Goal: Information Seeking & Learning: Learn about a topic

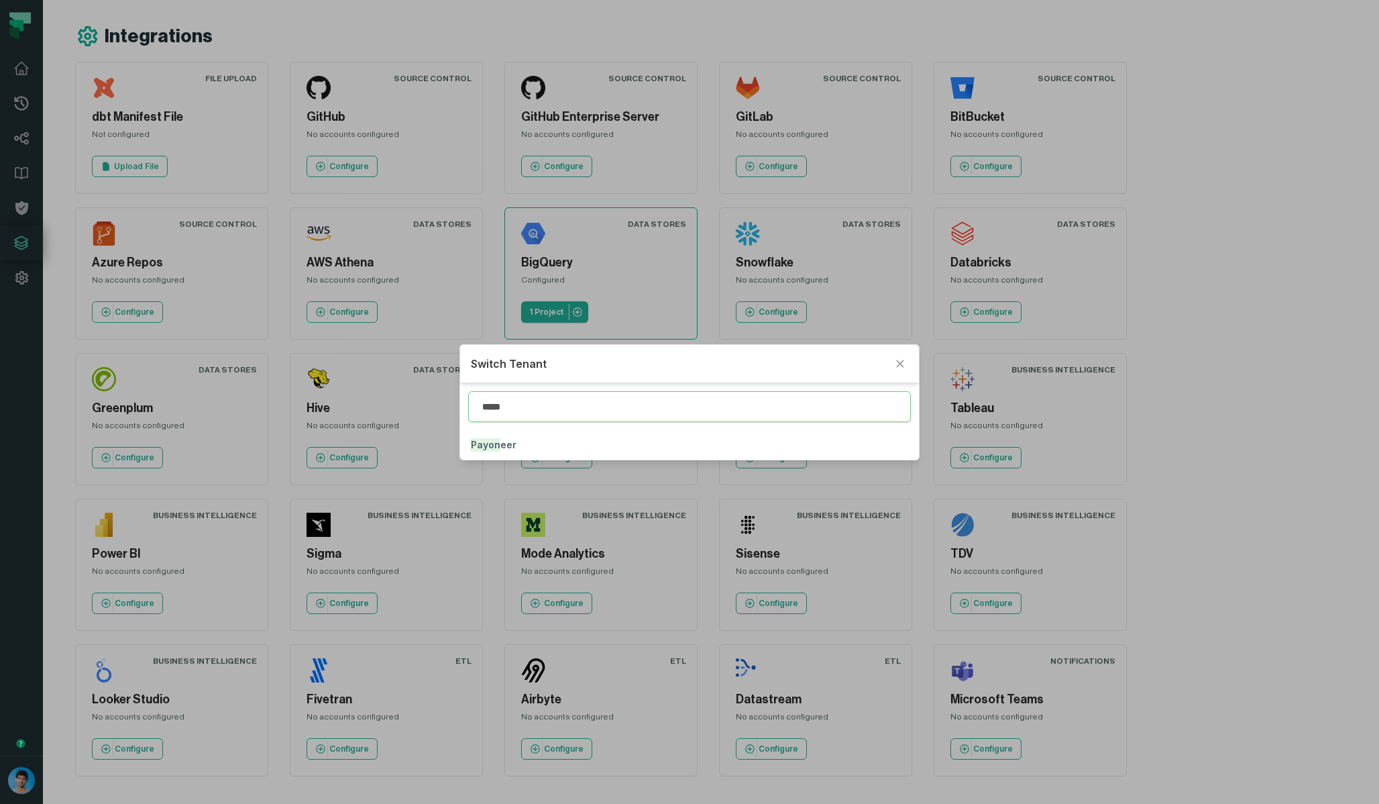
type input "*****"
click button "Payon eer" at bounding box center [689, 445] width 458 height 30
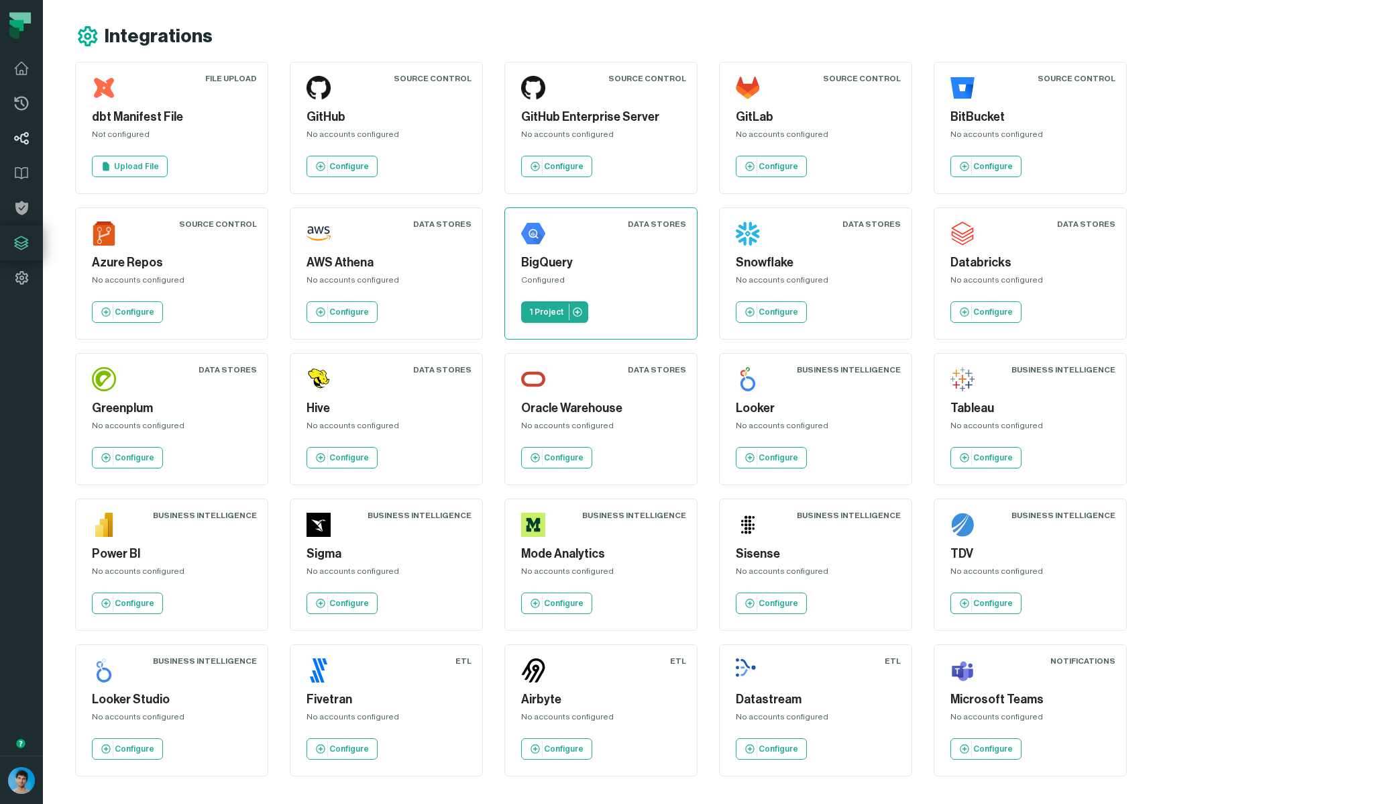
click at [23, 142] on icon at bounding box center [21, 138] width 15 height 13
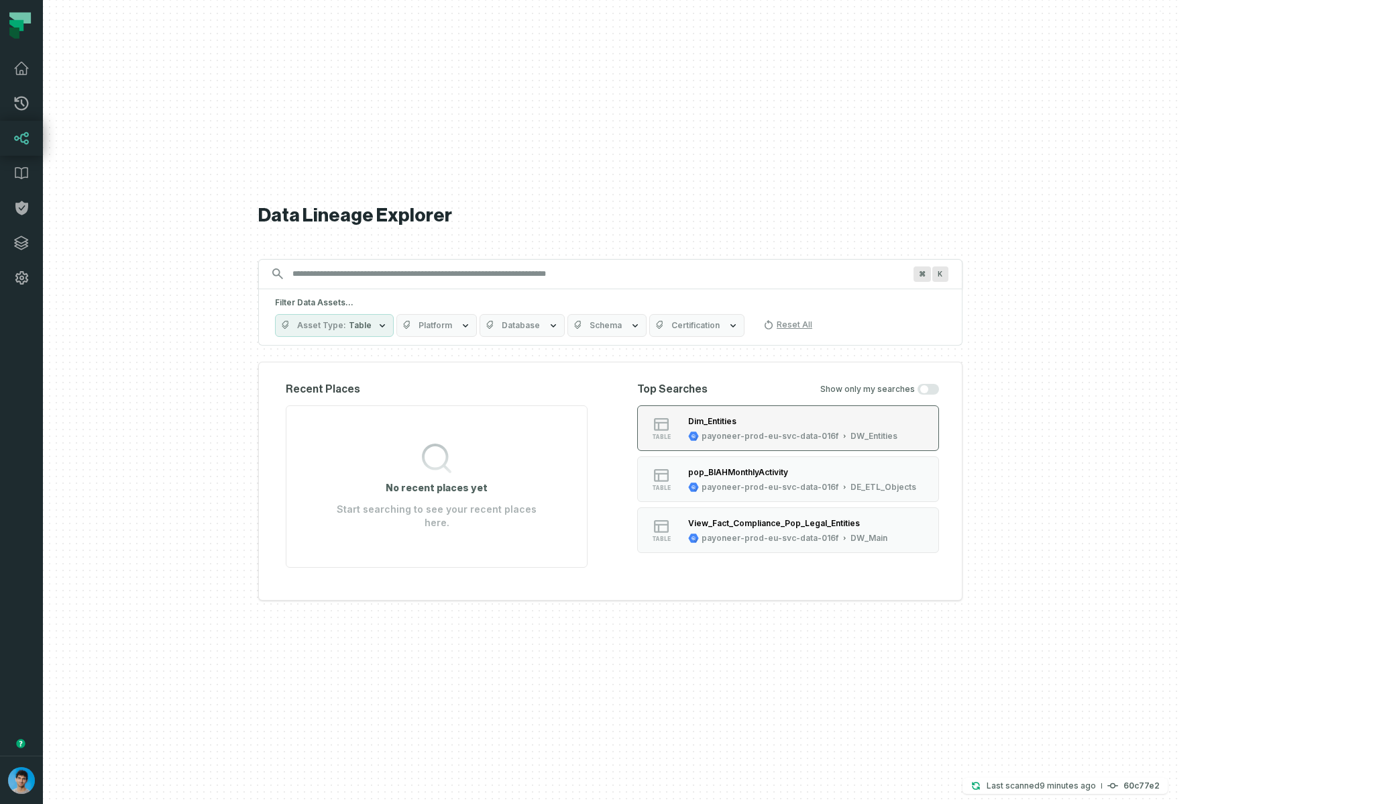
click at [828, 436] on div "Dim_Entities payoneer-prod-eu-svc-data-016f DW_Entities" at bounding box center [793, 428] width 220 height 27
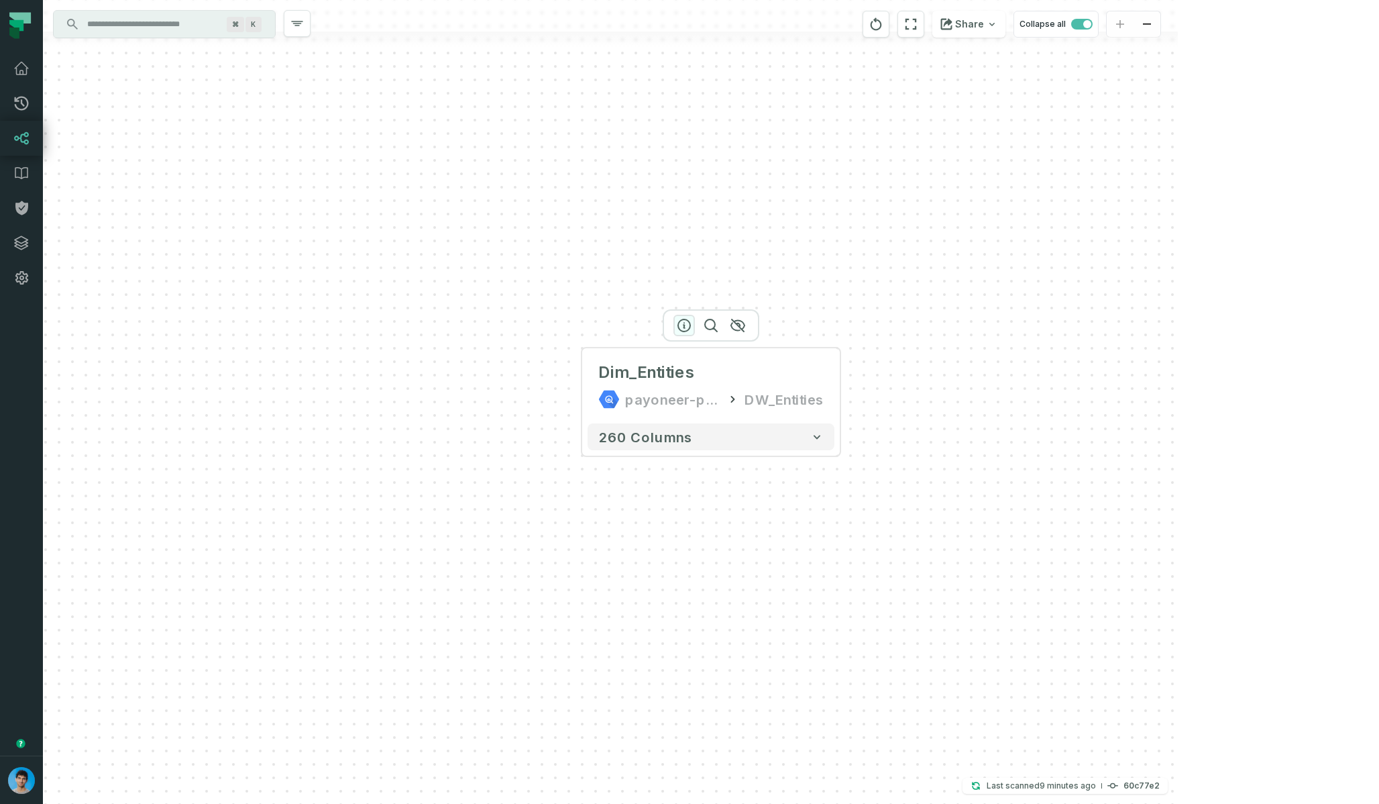
click at [684, 328] on icon "button" at bounding box center [684, 325] width 16 height 16
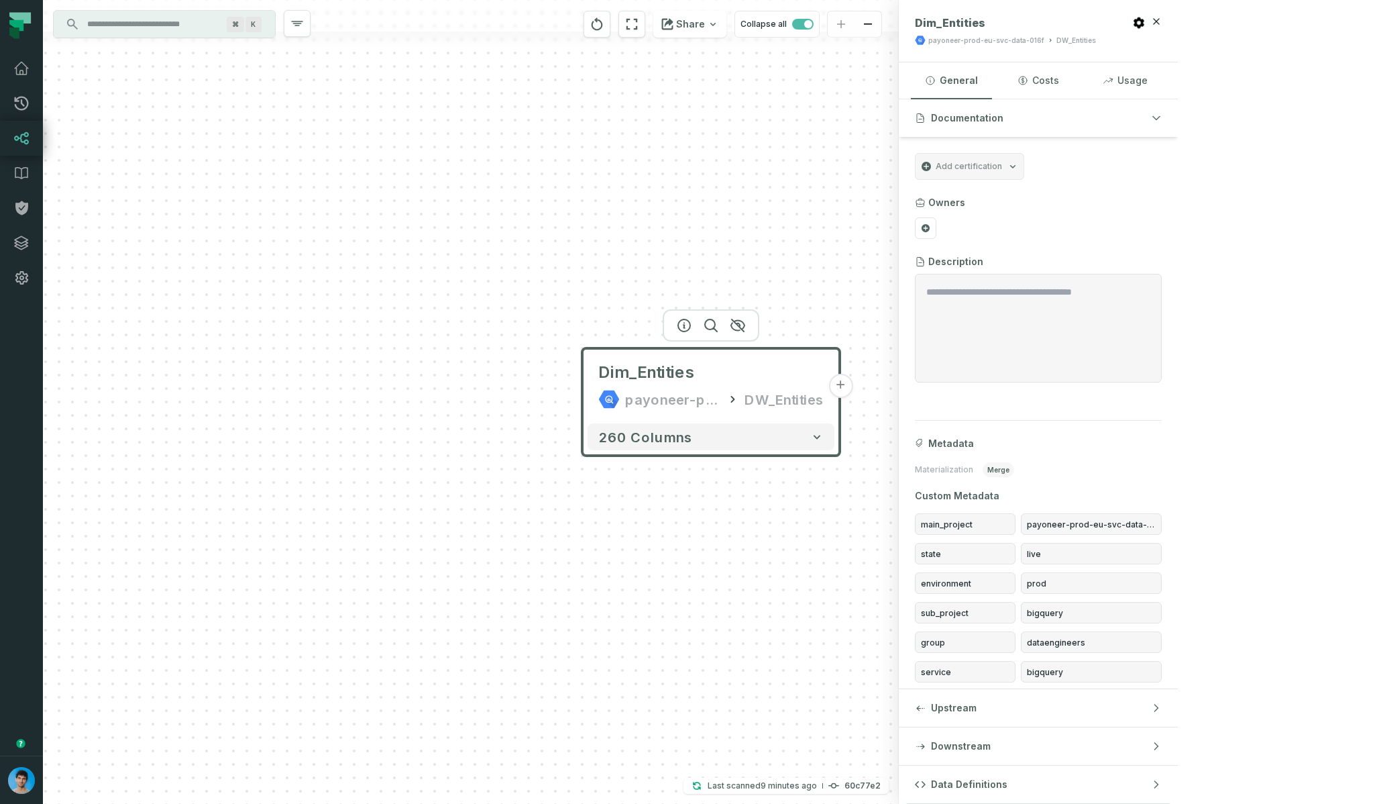
click at [840, 391] on button "+" at bounding box center [840, 386] width 24 height 24
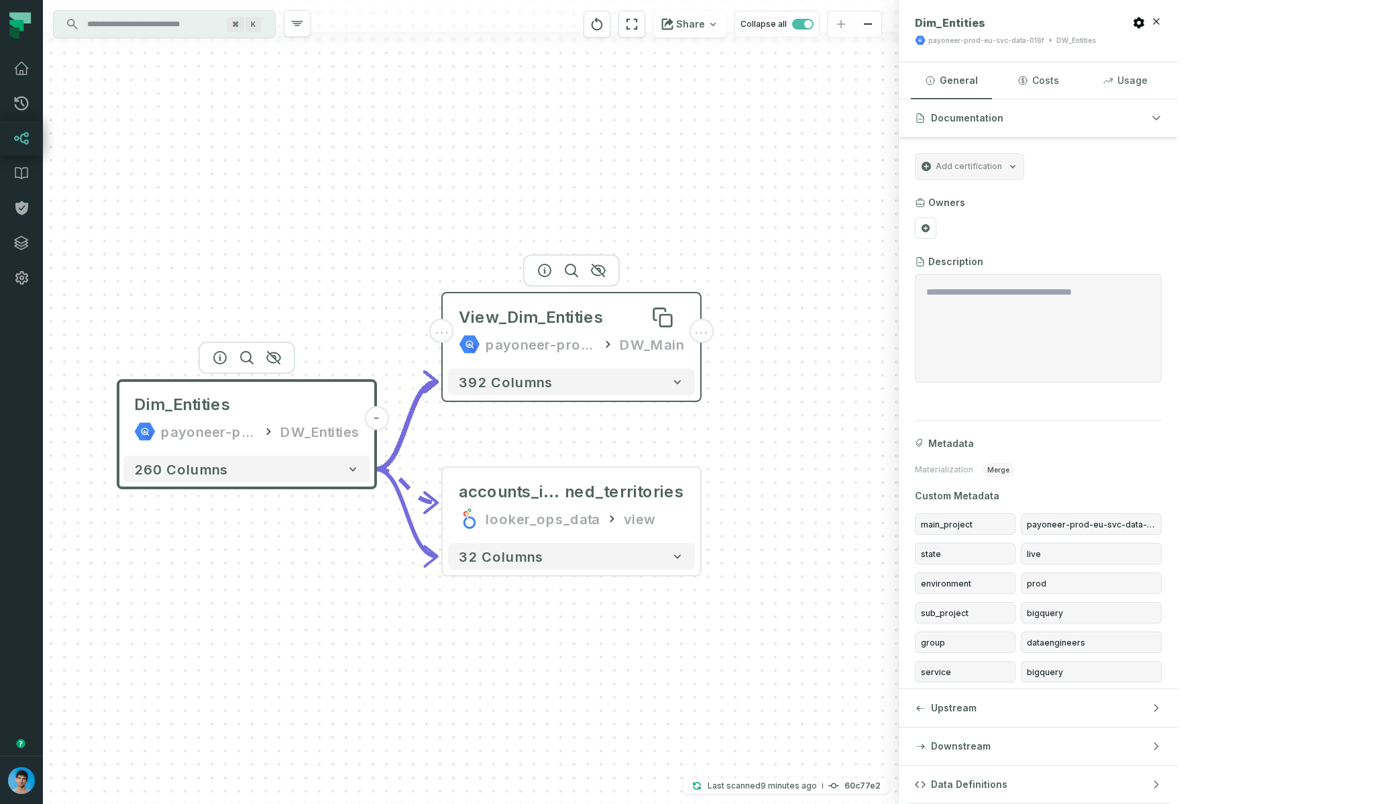
click at [569, 317] on div "View_Dim_Entities" at bounding box center [531, 317] width 145 height 21
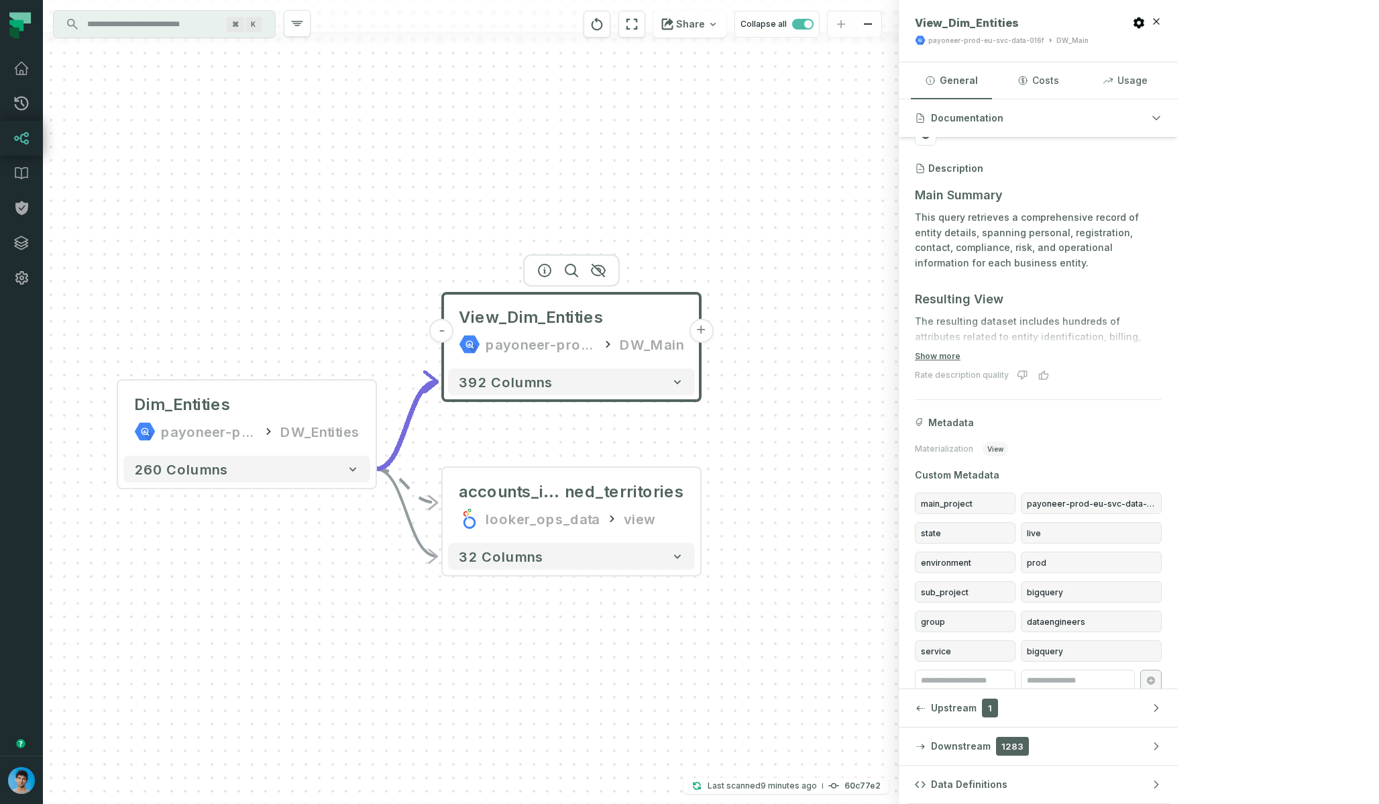
scroll to position [112, 0]
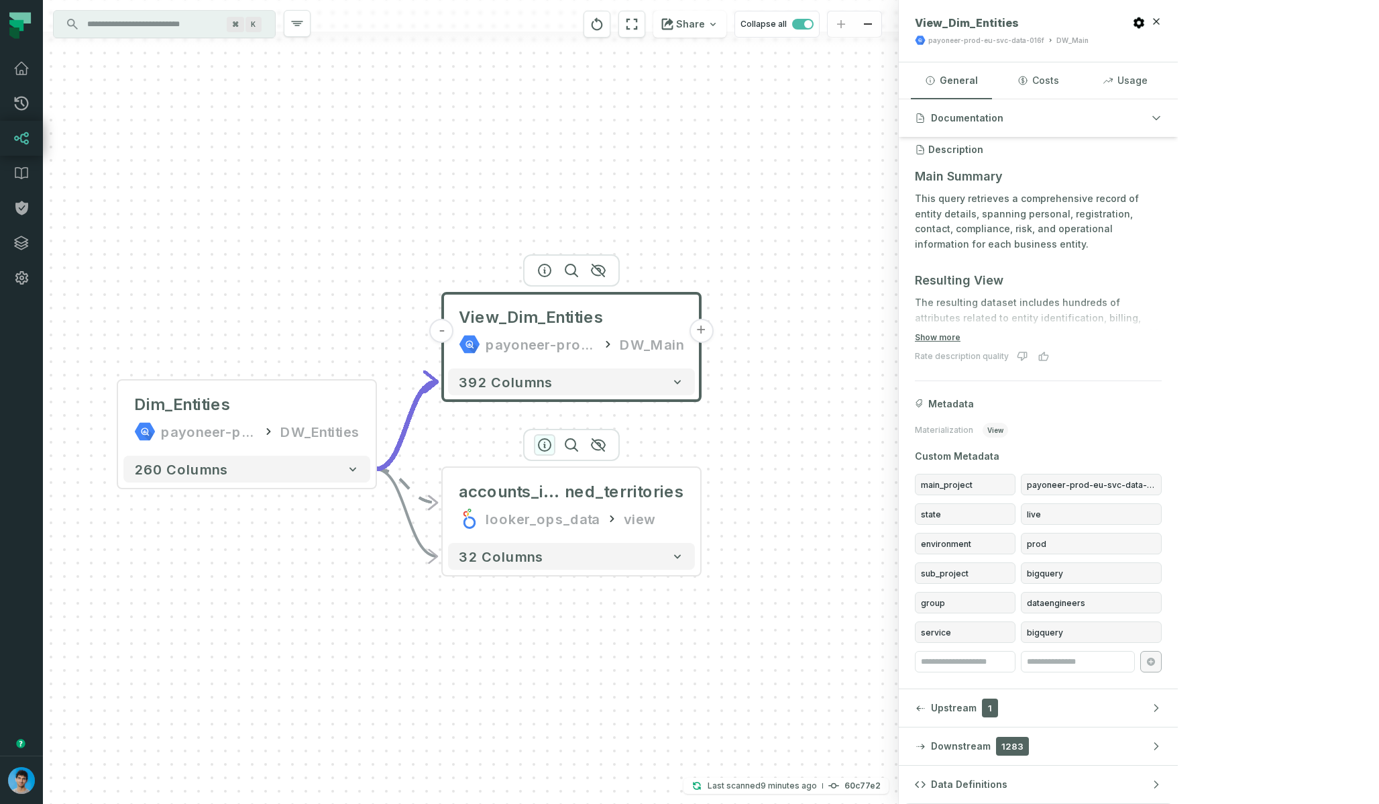
click at [546, 442] on icon "button" at bounding box center [545, 445] width 16 height 16
click at [546, 442] on icon "button" at bounding box center [544, 445] width 16 height 16
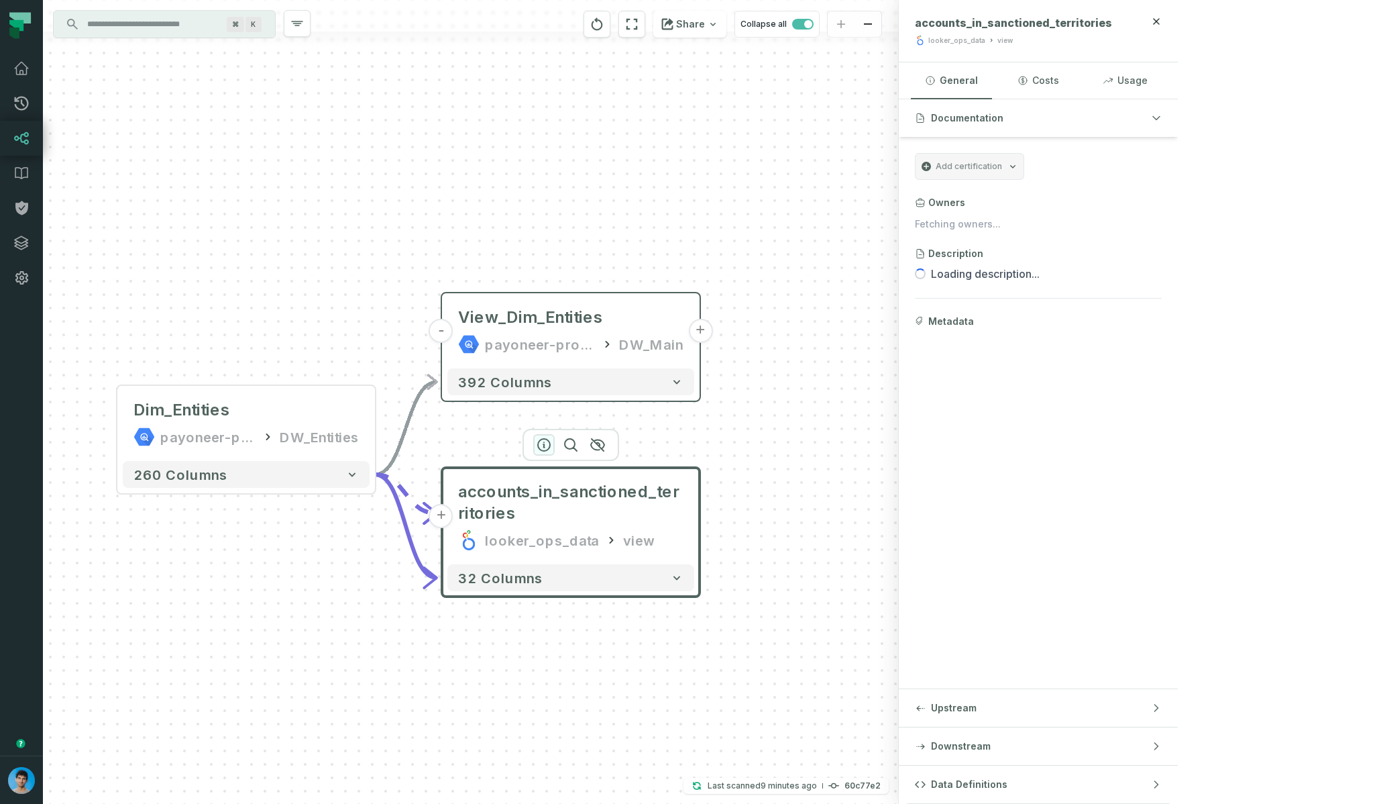
scroll to position [0, 0]
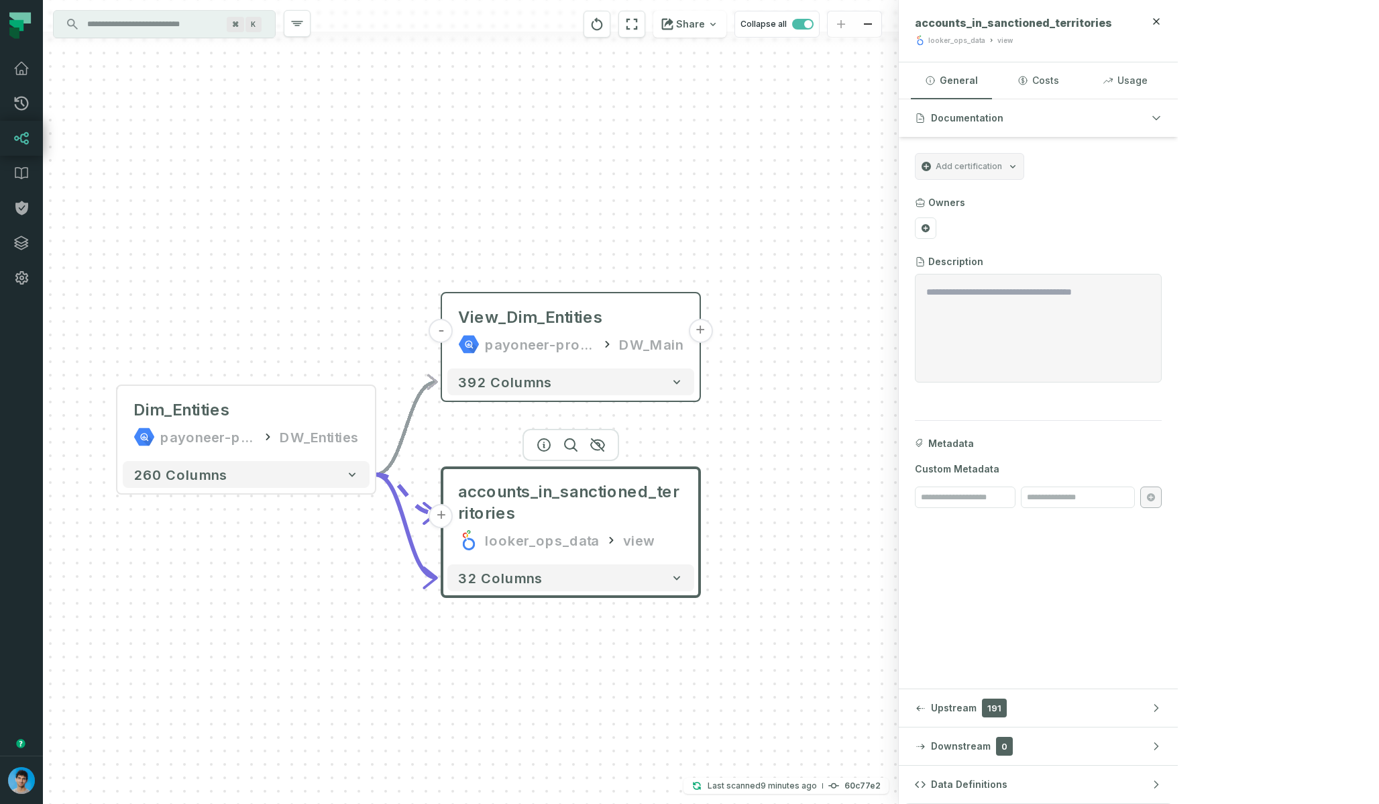
click at [443, 514] on button "+" at bounding box center [441, 516] width 24 height 24
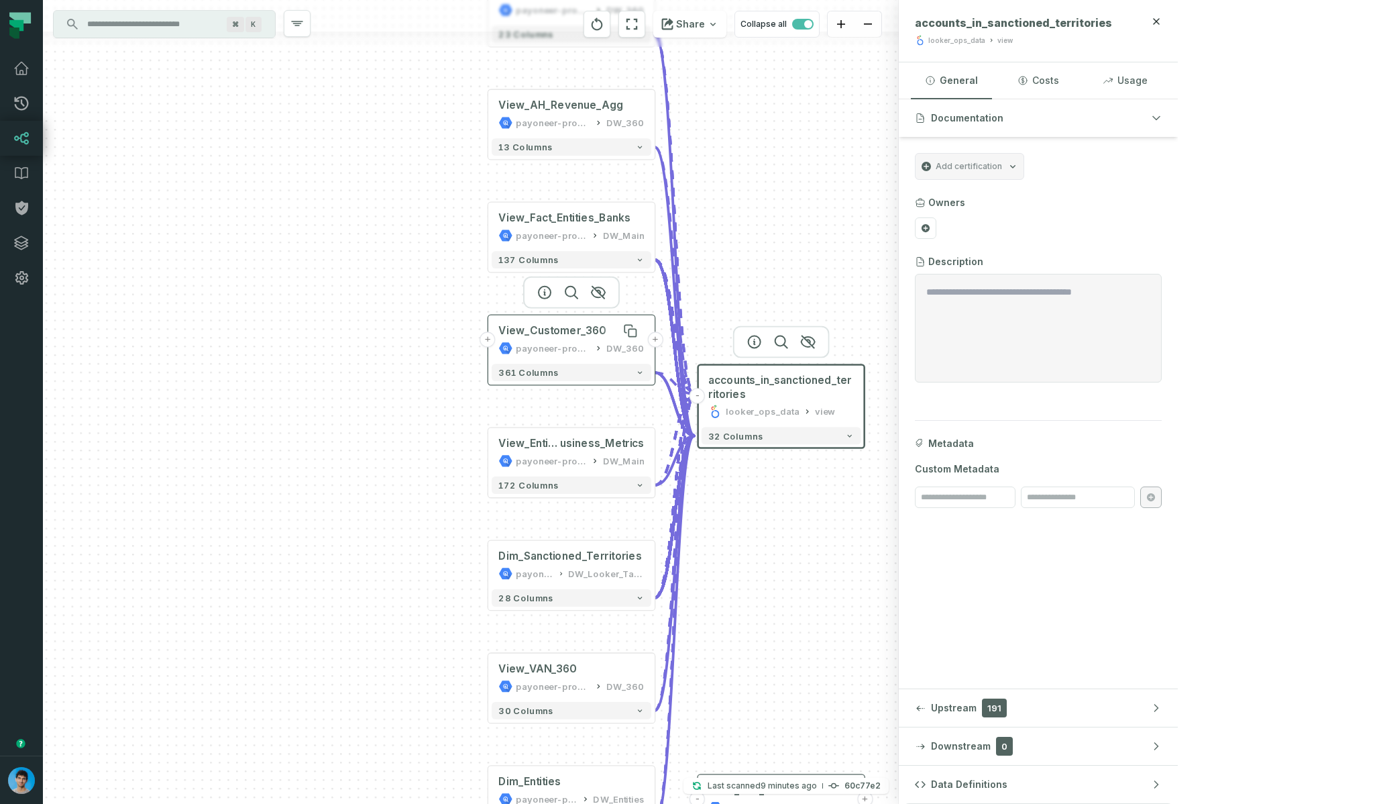
click at [561, 333] on div "View_Customer_360" at bounding box center [551, 331] width 107 height 14
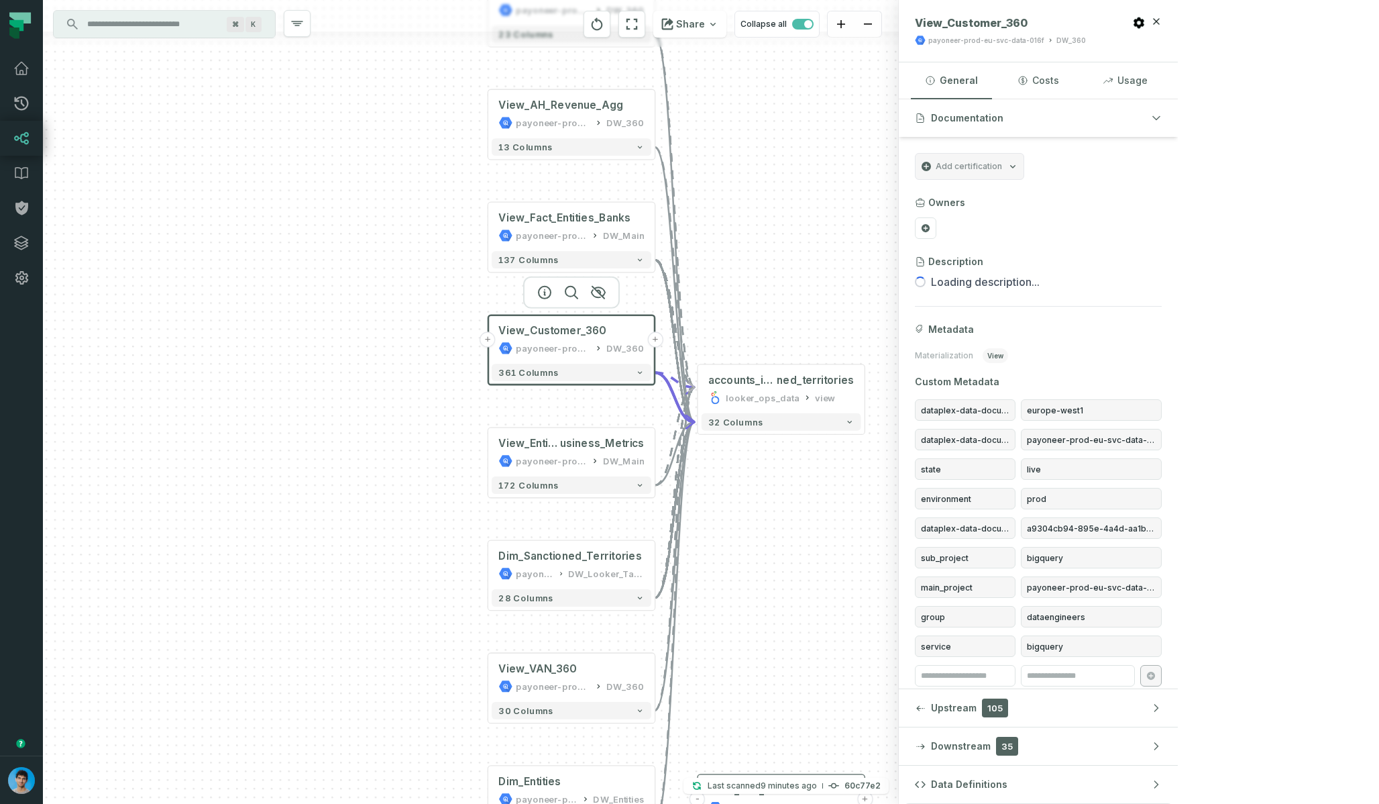
scroll to position [14, 0]
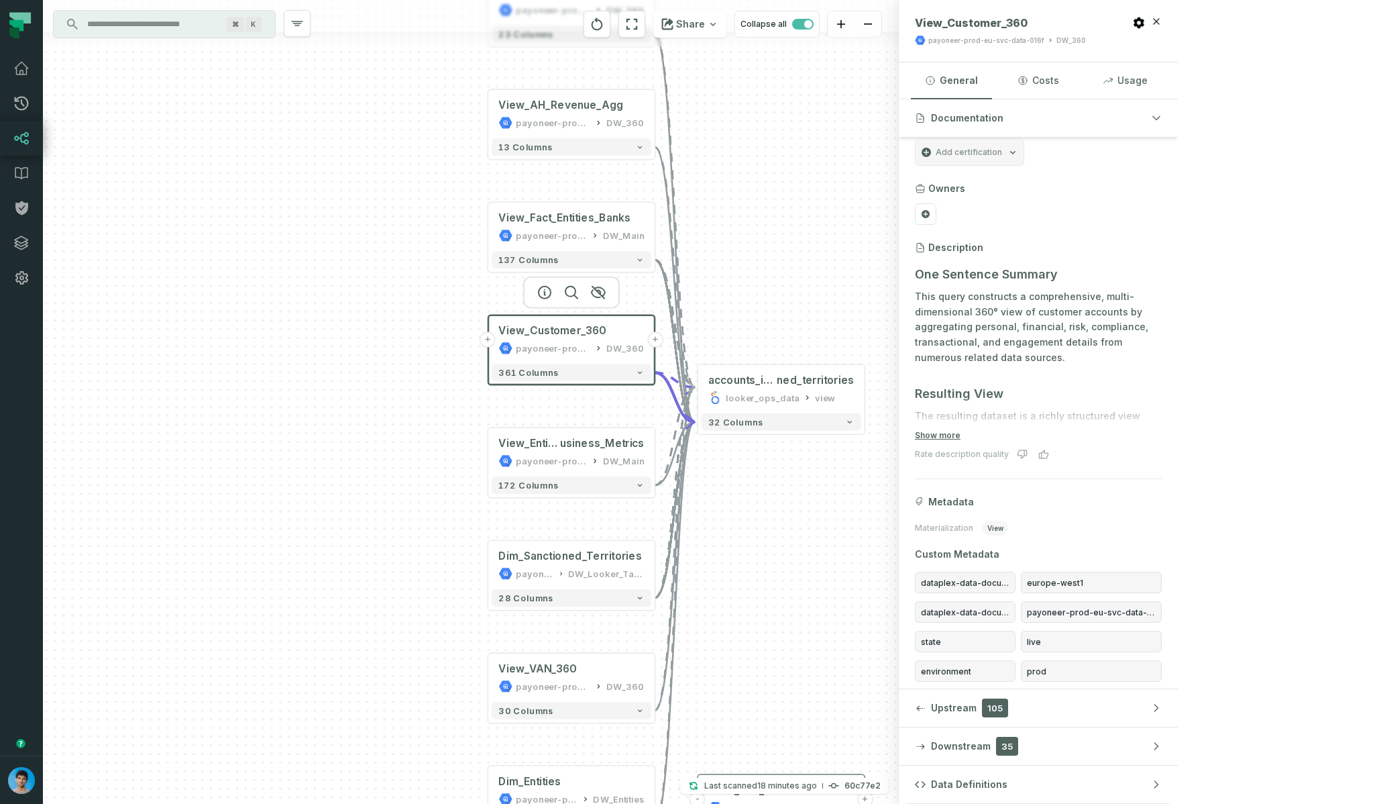
click at [793, 333] on div "+ View_VAN_360 payoneer-prod-eu-svc-data-016f DW_360 + 30 columns Dim_Sanctione…" at bounding box center [471, 402] width 856 height 804
click at [549, 448] on span "View_Entities_Periodic_B" at bounding box center [529, 444] width 62 height 14
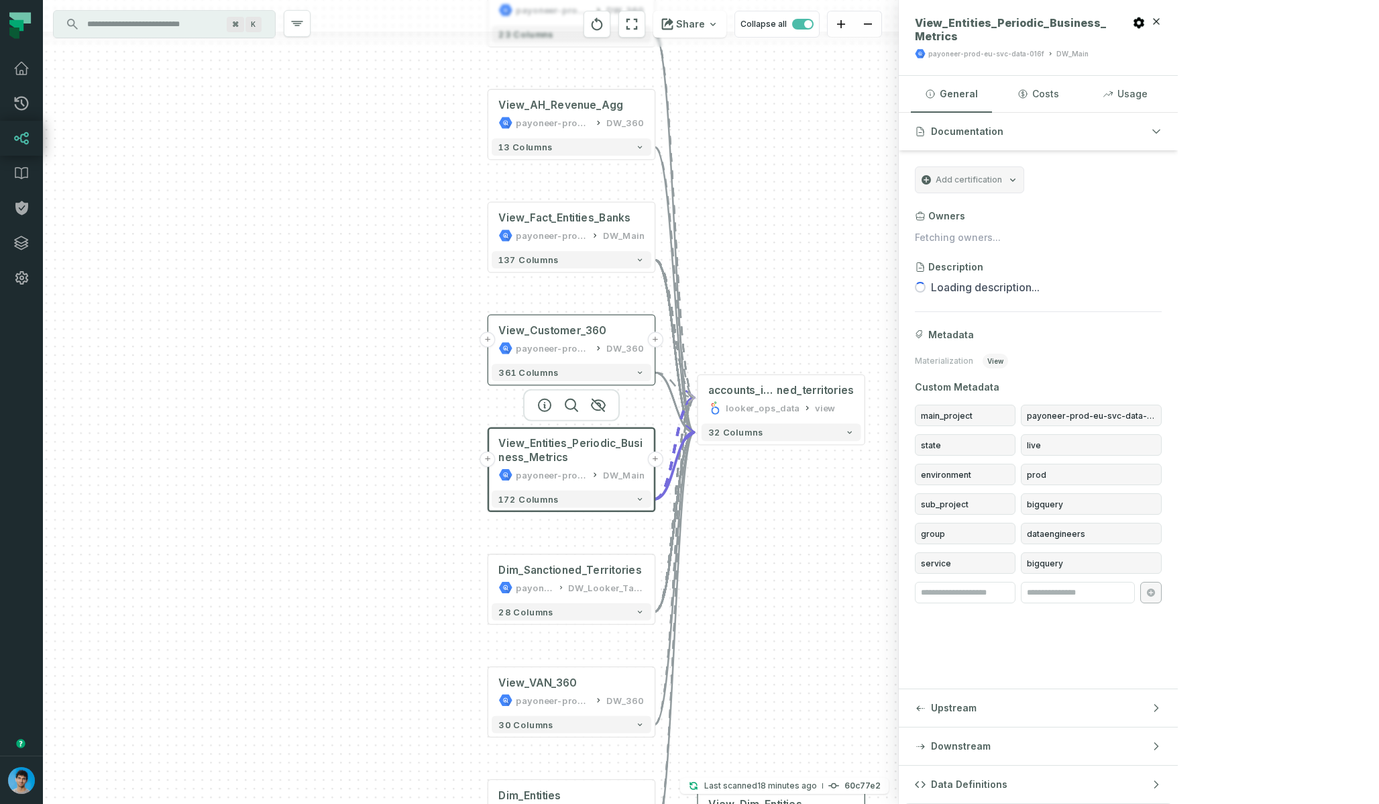
scroll to position [0, 0]
